Goal: Transaction & Acquisition: Obtain resource

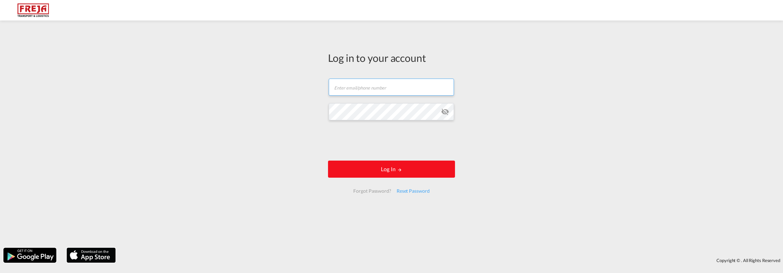
type input "[PERSON_NAME][EMAIL_ADDRESS][DOMAIN_NAME]"
click at [370, 172] on button "Log In" at bounding box center [391, 169] width 127 height 17
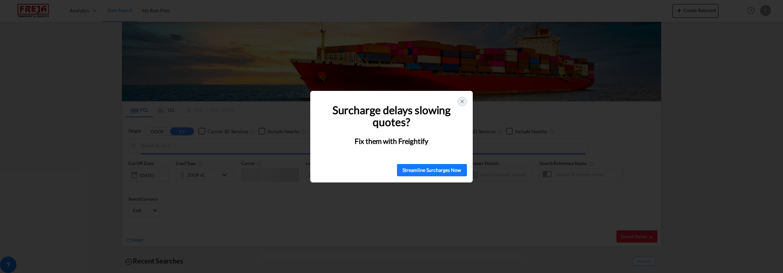
type input "[GEOGRAPHIC_DATA] ([GEOGRAPHIC_DATA]), [GEOGRAPHIC_DATA]"
type input "Ras al Khaimah, AERKT"
click at [463, 101] on icon at bounding box center [462, 101] width 5 height 5
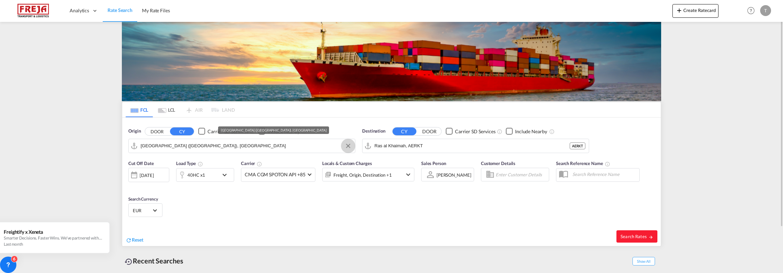
click at [351, 147] on button "Clear Input" at bounding box center [348, 146] width 10 height 10
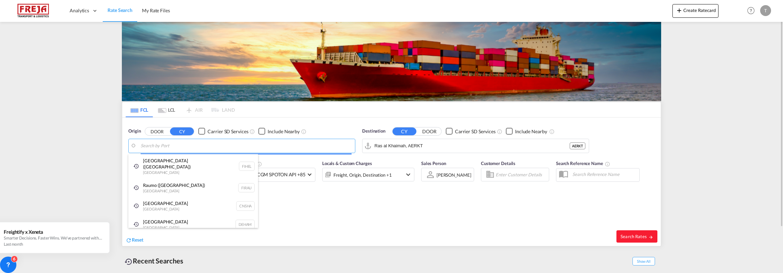
click at [165, 147] on body "Analytics Reports Dashboard Rate Search My Rate Files Analytics" at bounding box center [391, 136] width 783 height 273
click at [162, 180] on div "Raumo ([GEOGRAPHIC_DATA]) [GEOGRAPHIC_DATA] FIRAU" at bounding box center [193, 188] width 130 height 18
type input "Raumo (Rauma), [GEOGRAPHIC_DATA]"
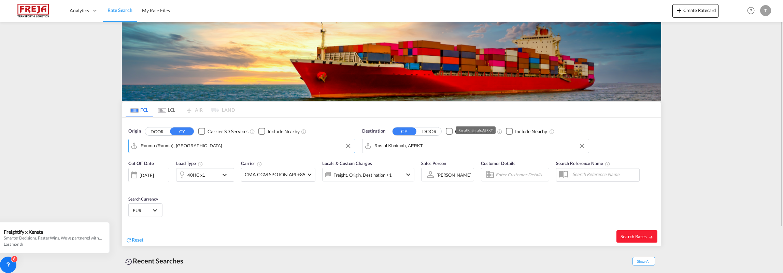
click at [527, 144] on input "Ras al Khaimah, AERKT" at bounding box center [480, 146] width 211 height 10
click at [582, 145] on button "Clear Input" at bounding box center [582, 146] width 10 height 10
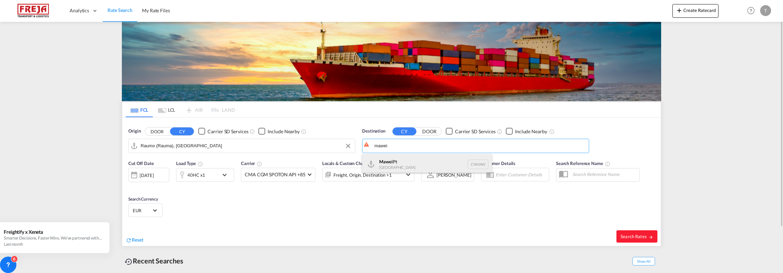
click at [389, 163] on div "Mawei Pt China CNMAW" at bounding box center [427, 164] width 130 height 20
type input "Mawei Pt, CNMAW"
click at [154, 174] on div "[DATE]" at bounding box center [147, 175] width 14 height 6
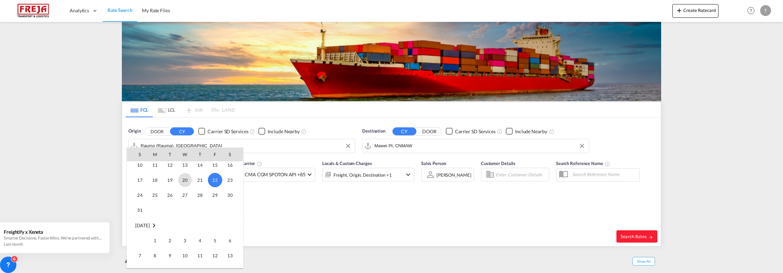
scroll to position [340, 0]
click at [214, 203] on span "5" at bounding box center [215, 206] width 14 height 14
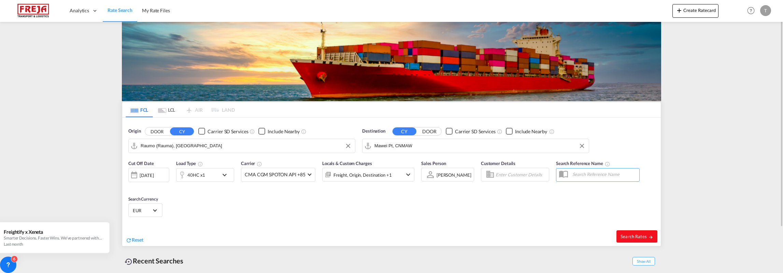
click at [632, 234] on span "Search Rates" at bounding box center [637, 236] width 33 height 5
type input "FIRAU to CNMAW / [DATE]"
